Goal: Task Accomplishment & Management: Manage account settings

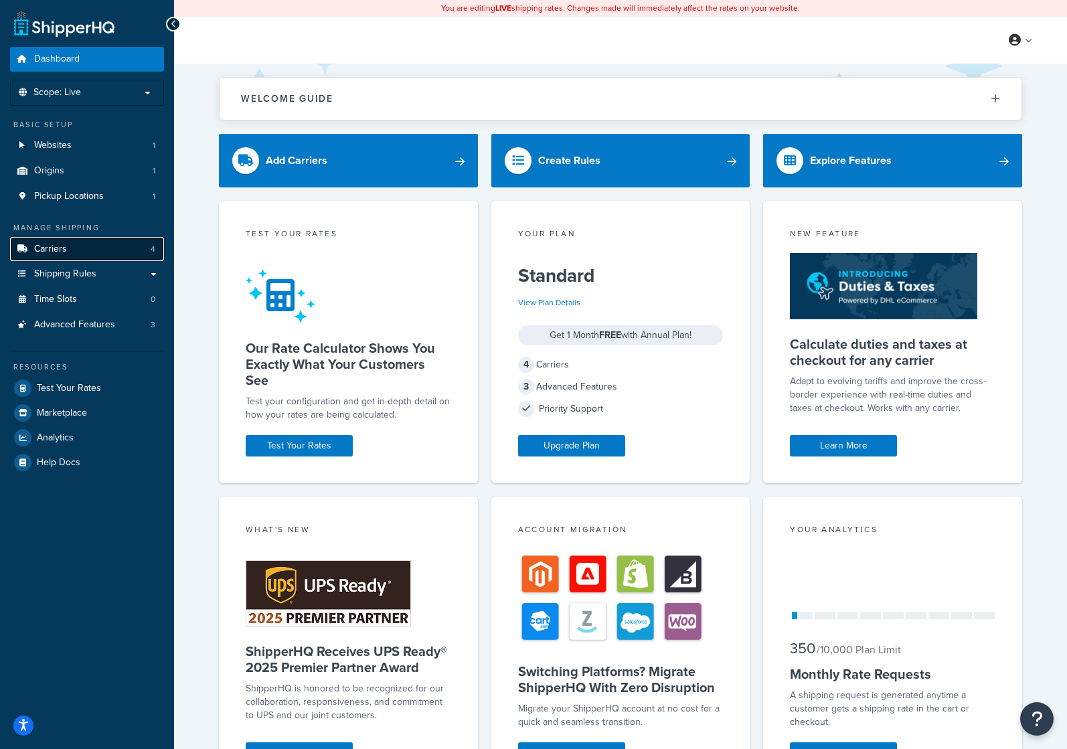
click at [115, 258] on link "Carriers 4" at bounding box center [87, 249] width 154 height 25
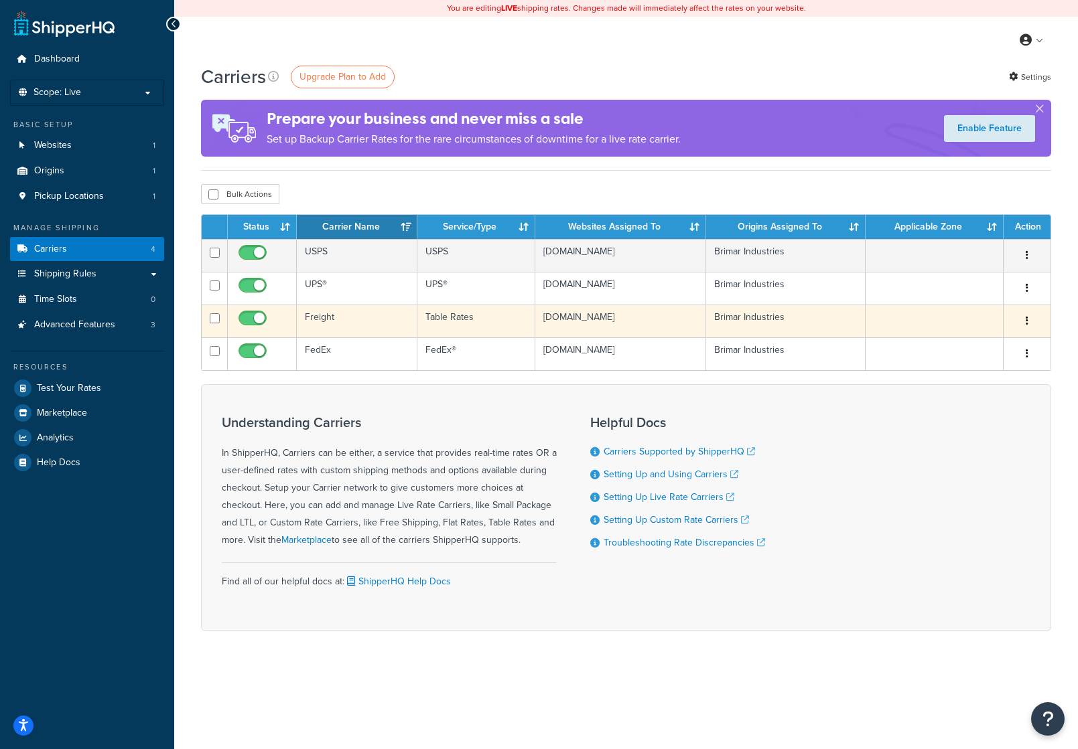
click at [1026, 321] on icon "button" at bounding box center [1026, 320] width 3 height 9
click at [1005, 343] on link "Edit" at bounding box center [972, 348] width 106 height 27
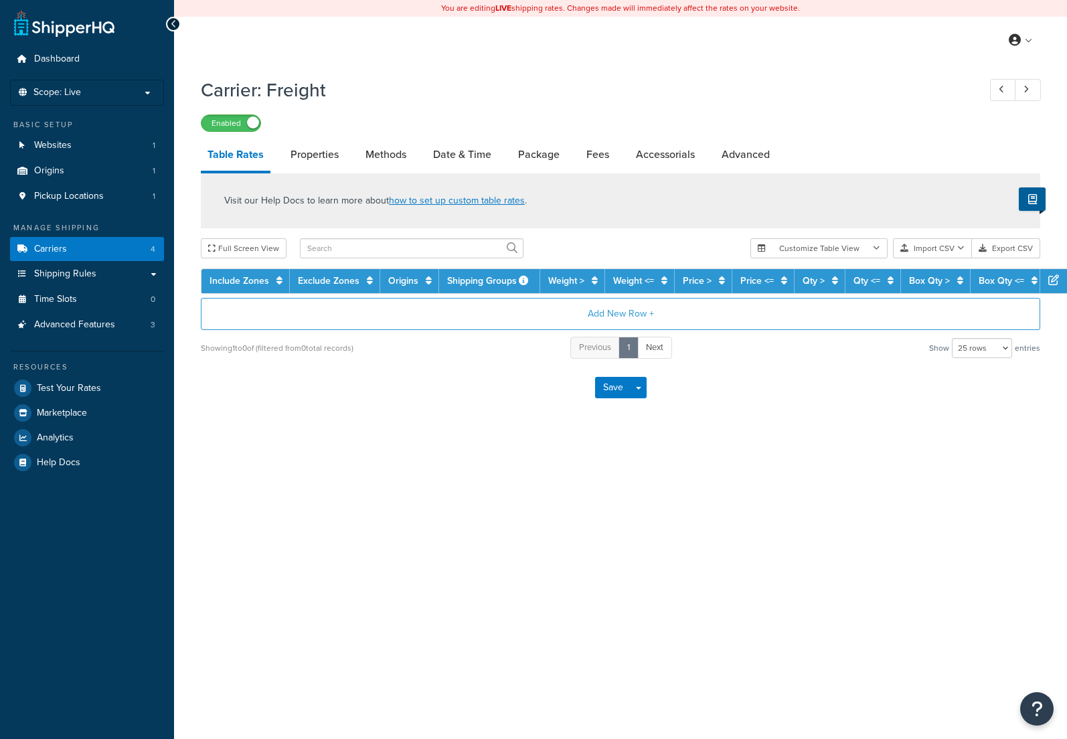
select select "25"
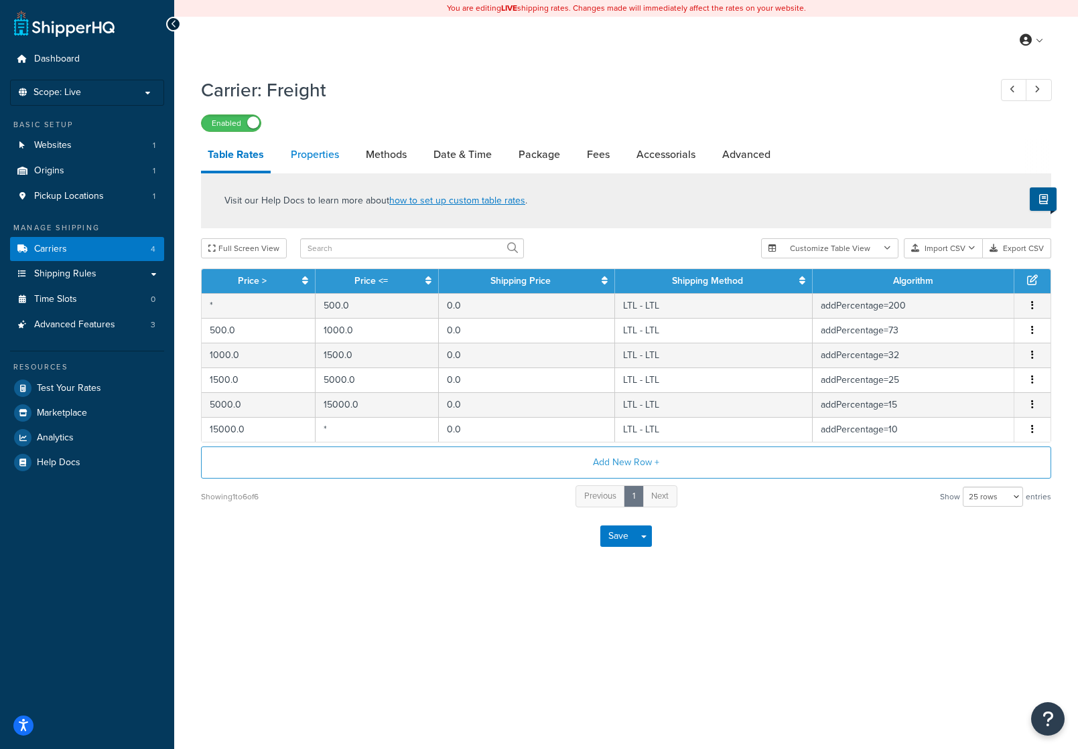
click at [320, 159] on link "Properties" at bounding box center [315, 155] width 62 height 32
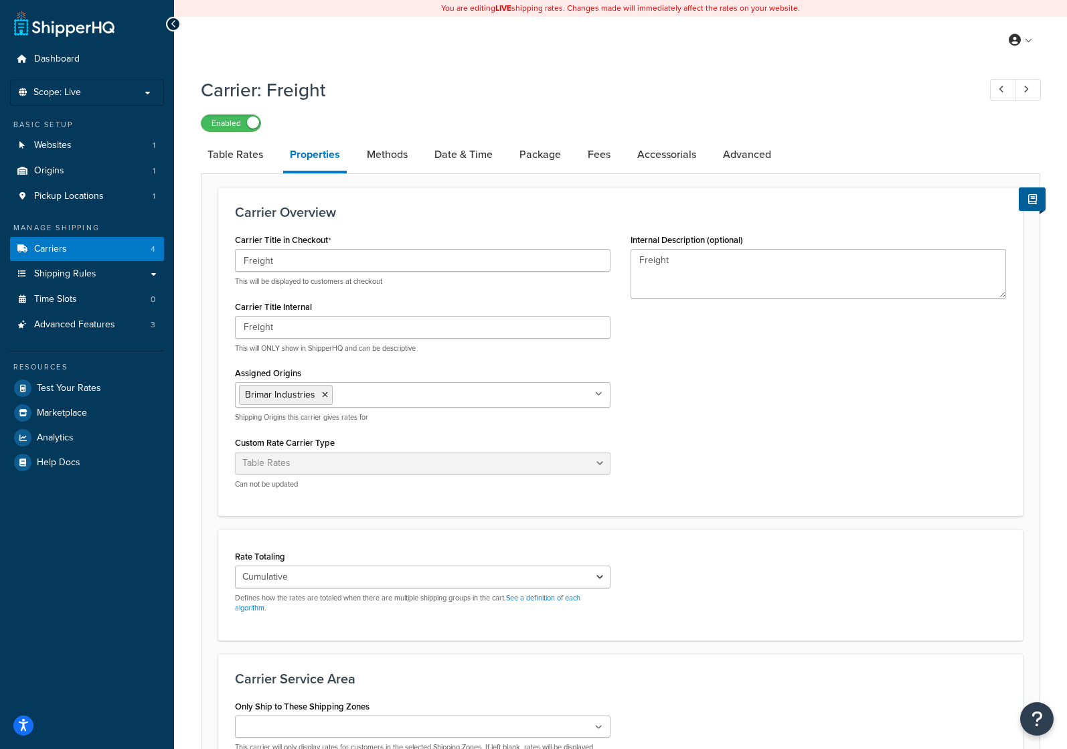
click at [504, 151] on li "Date & Time" at bounding box center [470, 155] width 85 height 32
click at [449, 157] on link "Date & Time" at bounding box center [464, 155] width 72 height 32
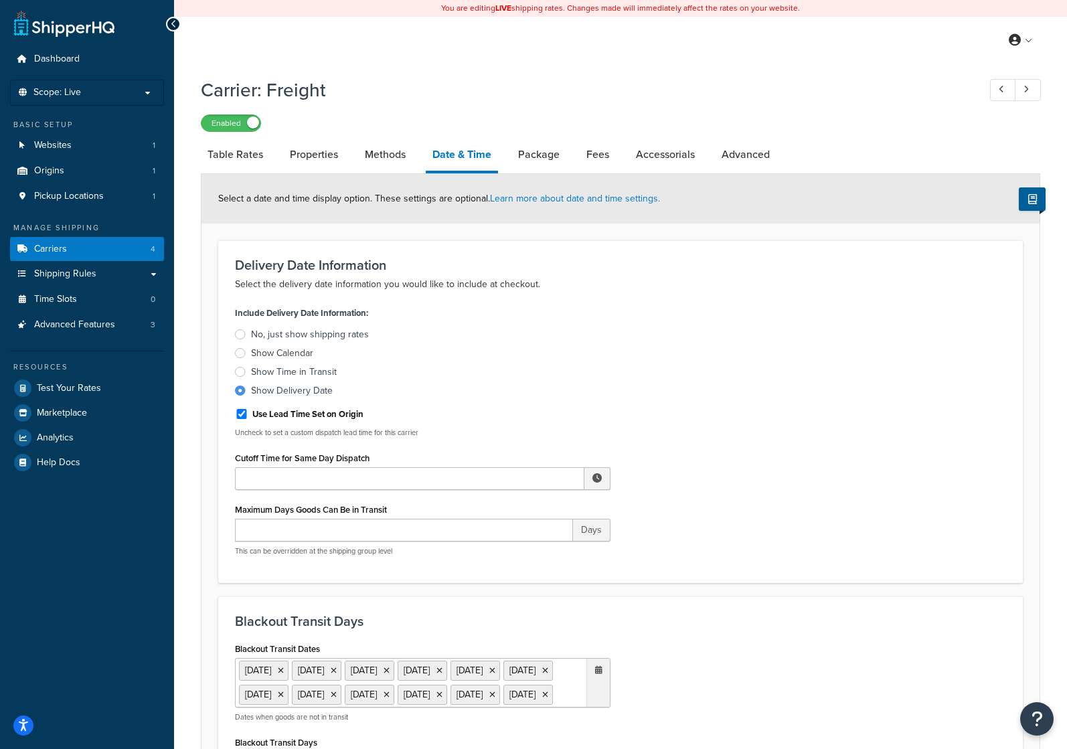
click at [334, 336] on div "No, just show shipping rates" at bounding box center [310, 334] width 118 height 13
click at [0, 0] on input "No, just show shipping rates" at bounding box center [0, 0] width 0 height 0
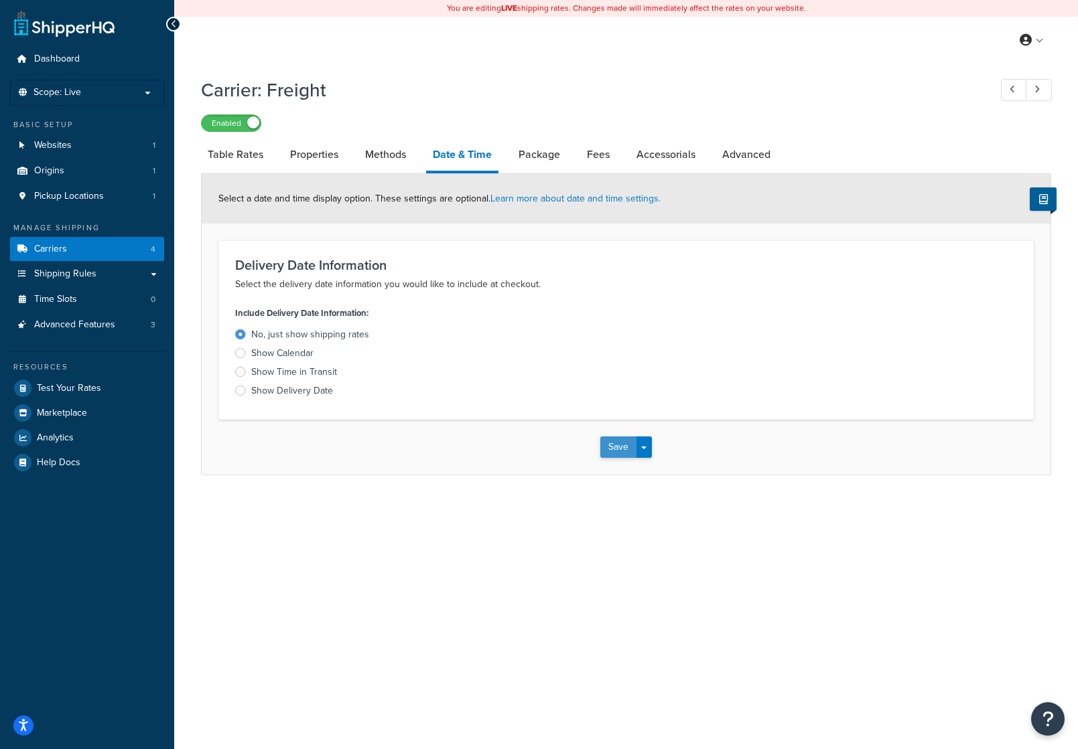
click at [611, 451] on button "Save" at bounding box center [618, 447] width 36 height 21
